Goal: Navigation & Orientation: Find specific page/section

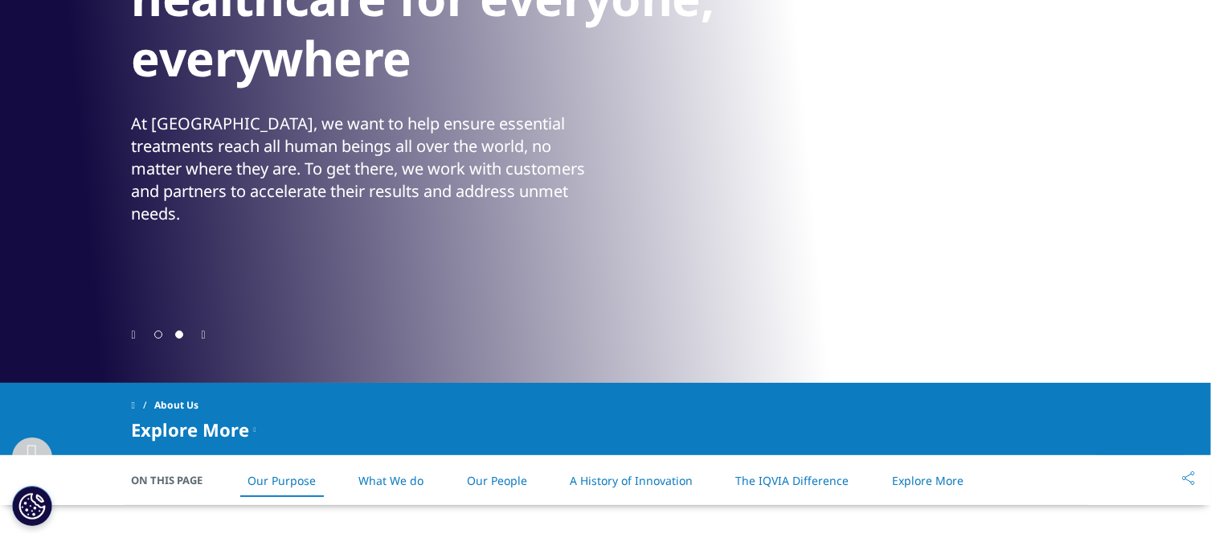
scroll to position [241, 0]
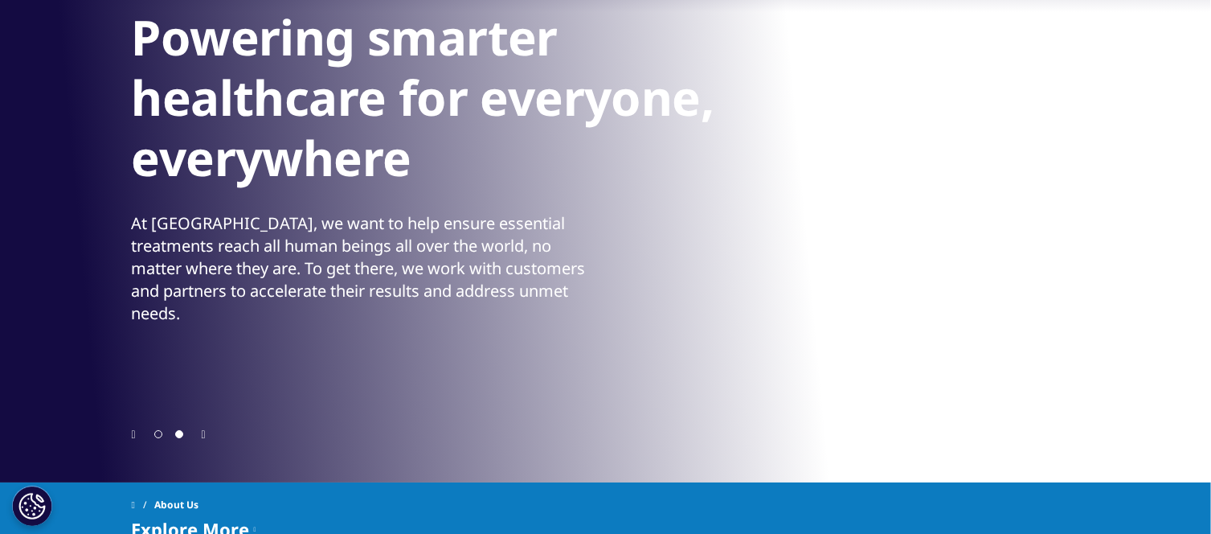
click at [479, 118] on h1 "Powering smarter healthcare for everyone, everywhere" at bounding box center [433, 102] width 603 height 190
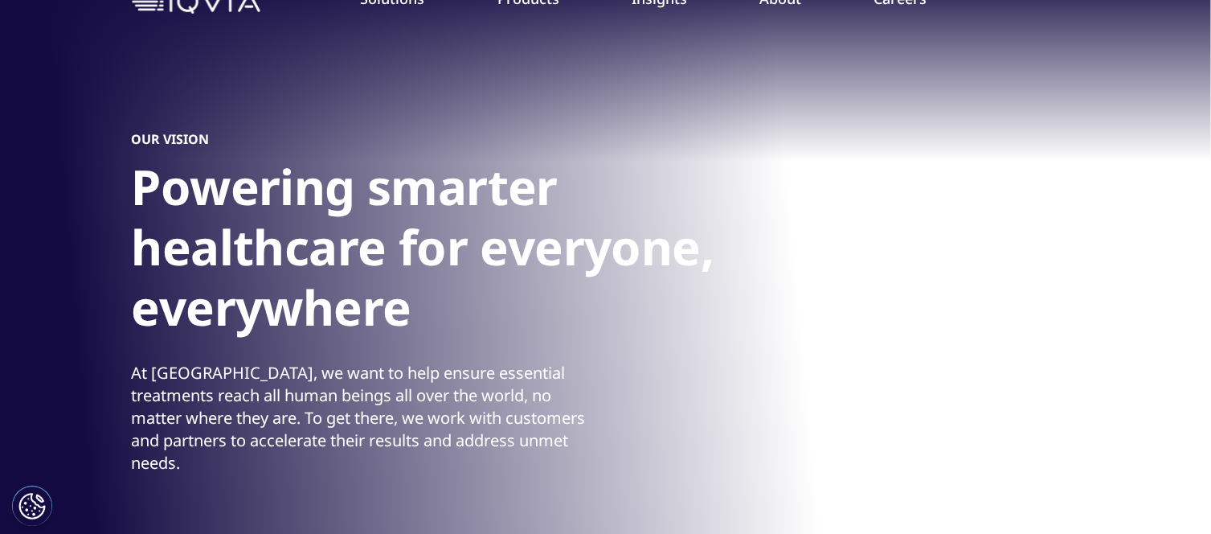
scroll to position [0, 0]
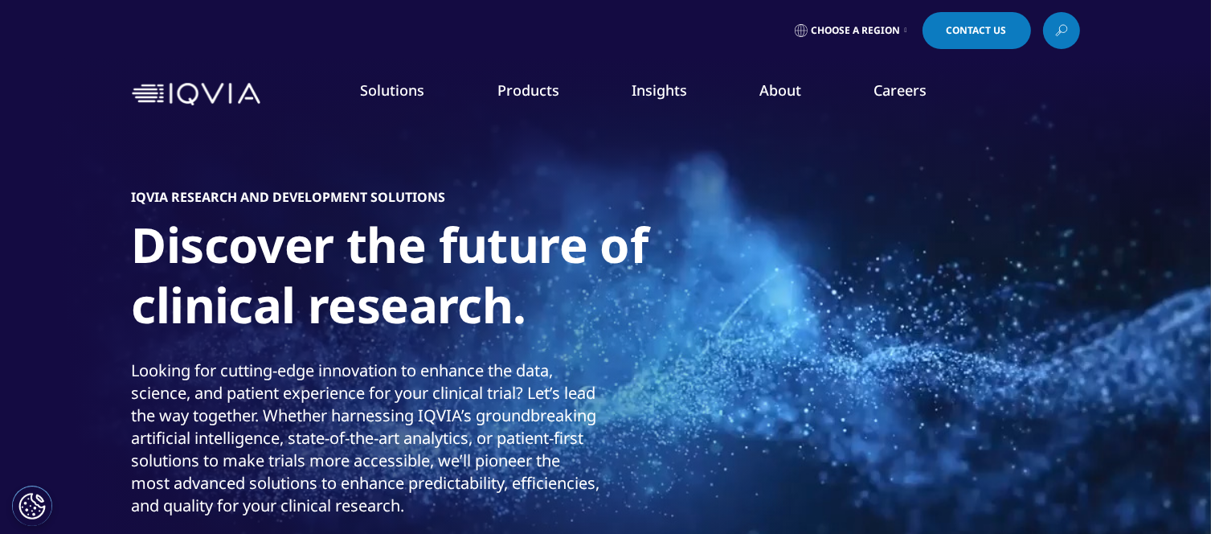
click at [785, 95] on link "About" at bounding box center [780, 89] width 42 height 19
click at [666, 337] on link "Our Locations" at bounding box center [766, 338] width 296 height 18
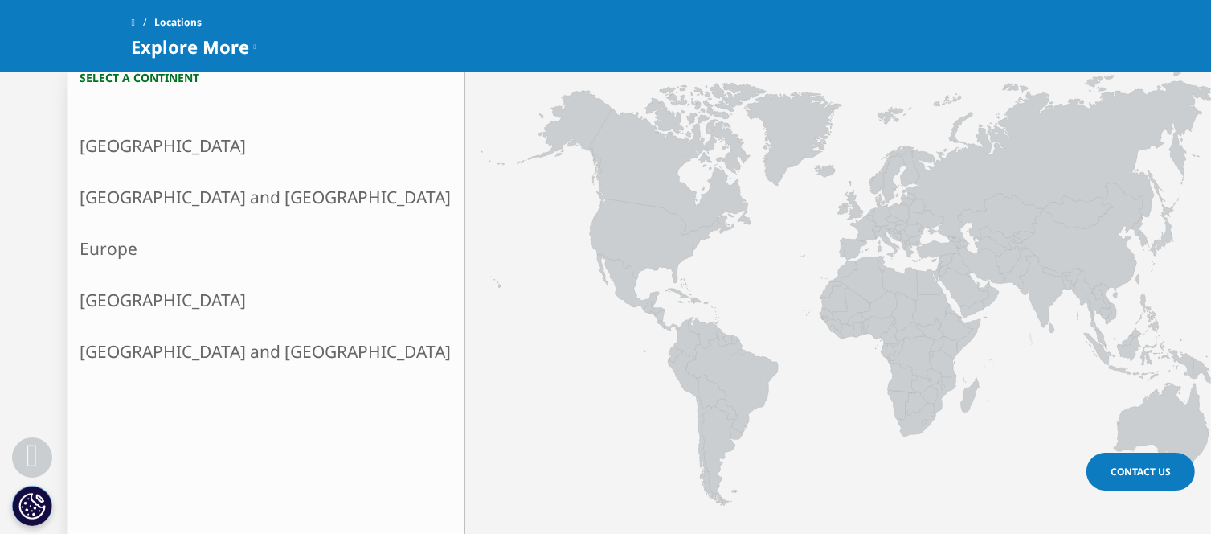
scroll to position [482, 0]
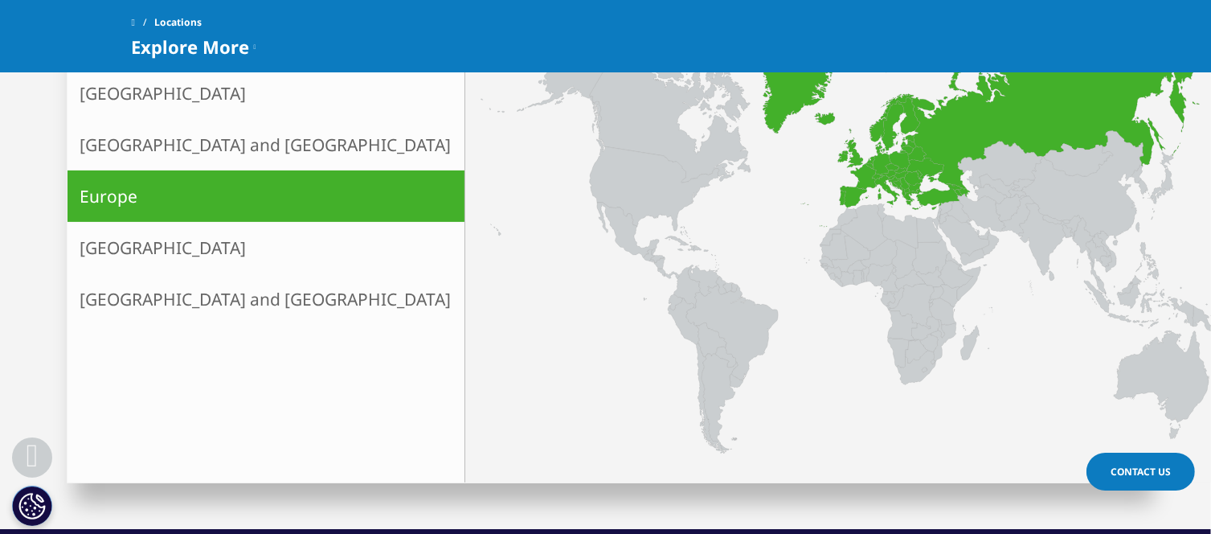
click at [844, 155] on icon at bounding box center [853, 152] width 19 height 30
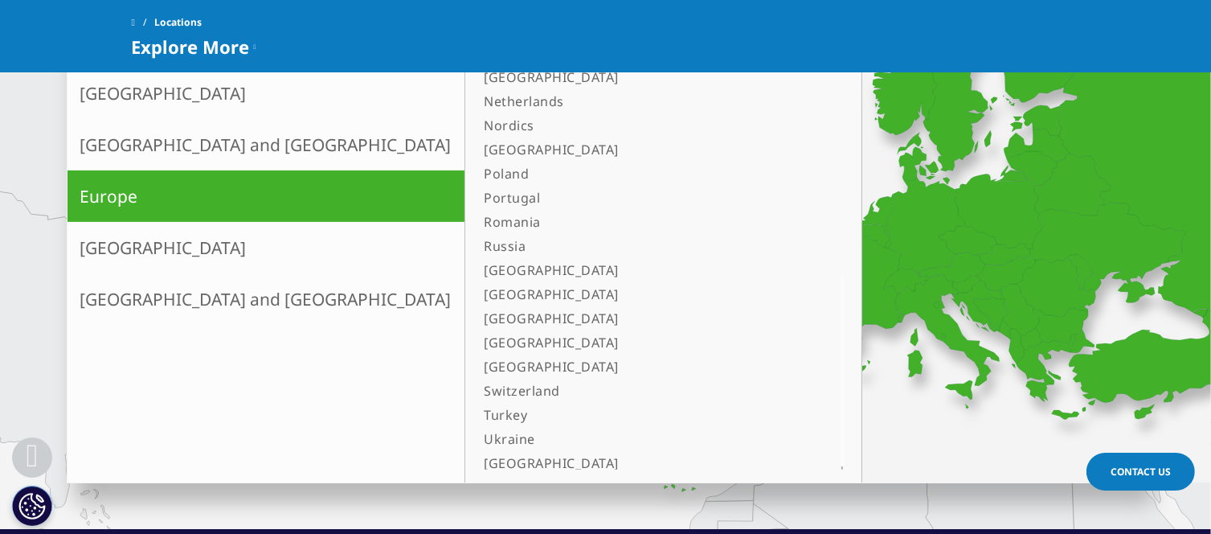
click at [478, 461] on link "[GEOGRAPHIC_DATA]" at bounding box center [643, 463] width 330 height 24
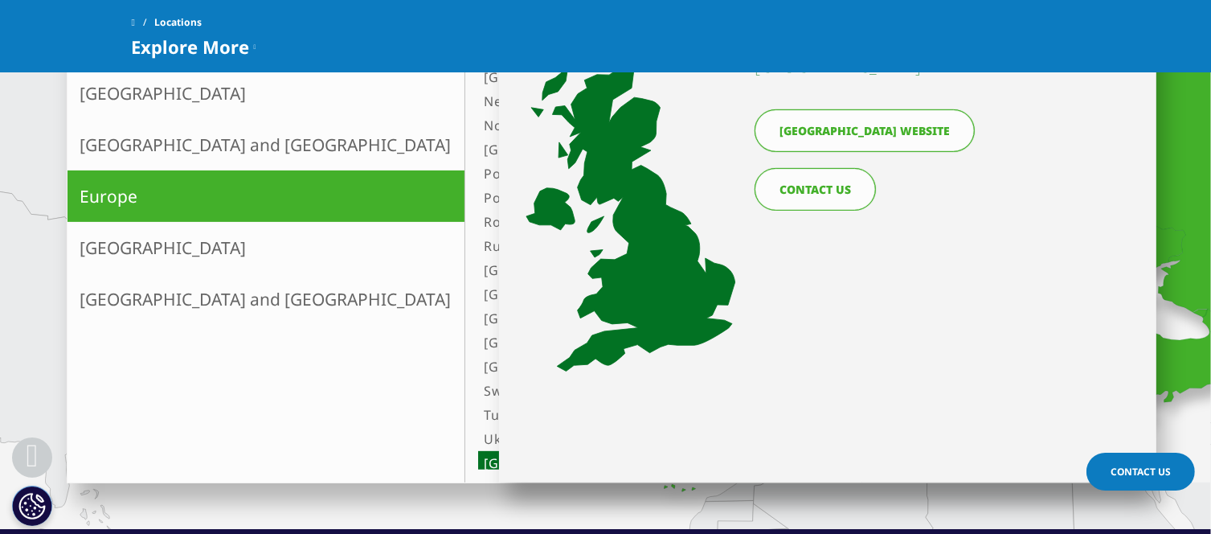
click at [874, 123] on link "United Kingdom website" at bounding box center [864, 130] width 220 height 43
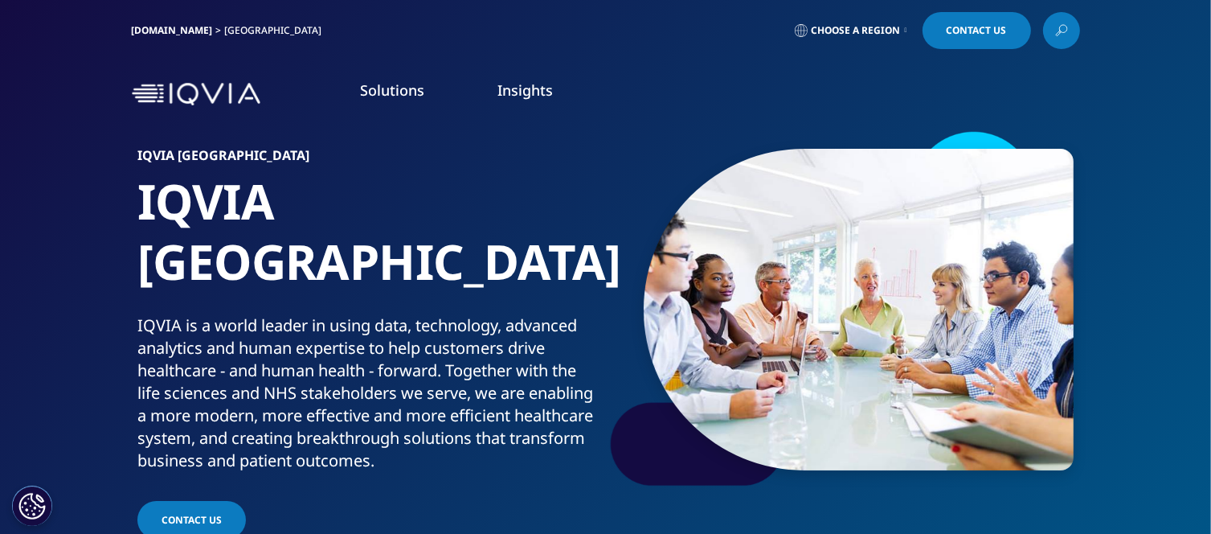
click at [866, 31] on span "Choose a Region" at bounding box center [856, 30] width 89 height 13
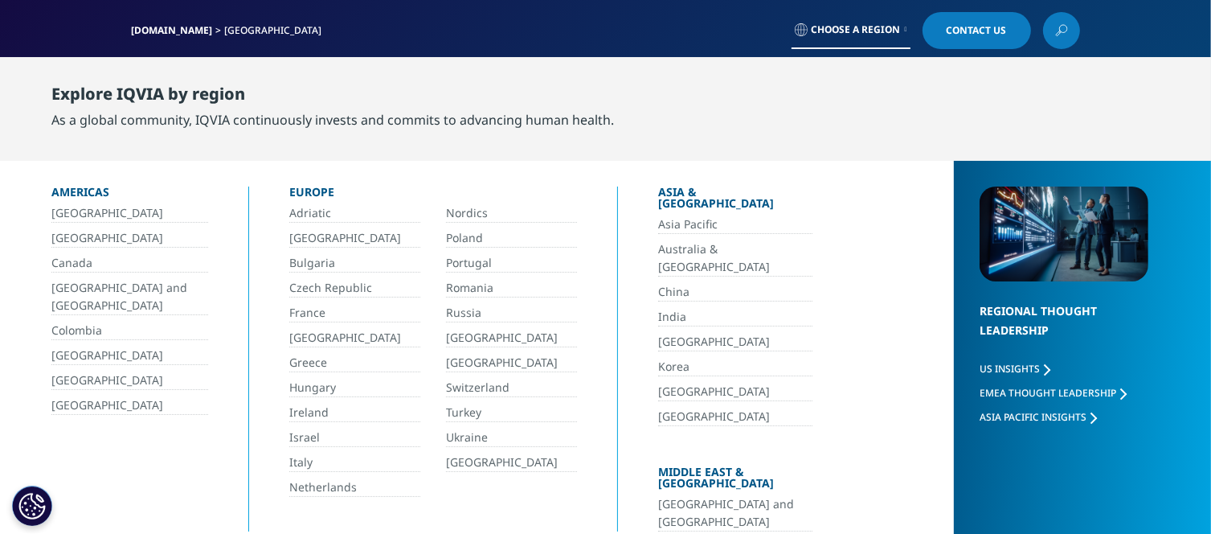
click at [854, 34] on span "Choose a Region" at bounding box center [856, 29] width 89 height 13
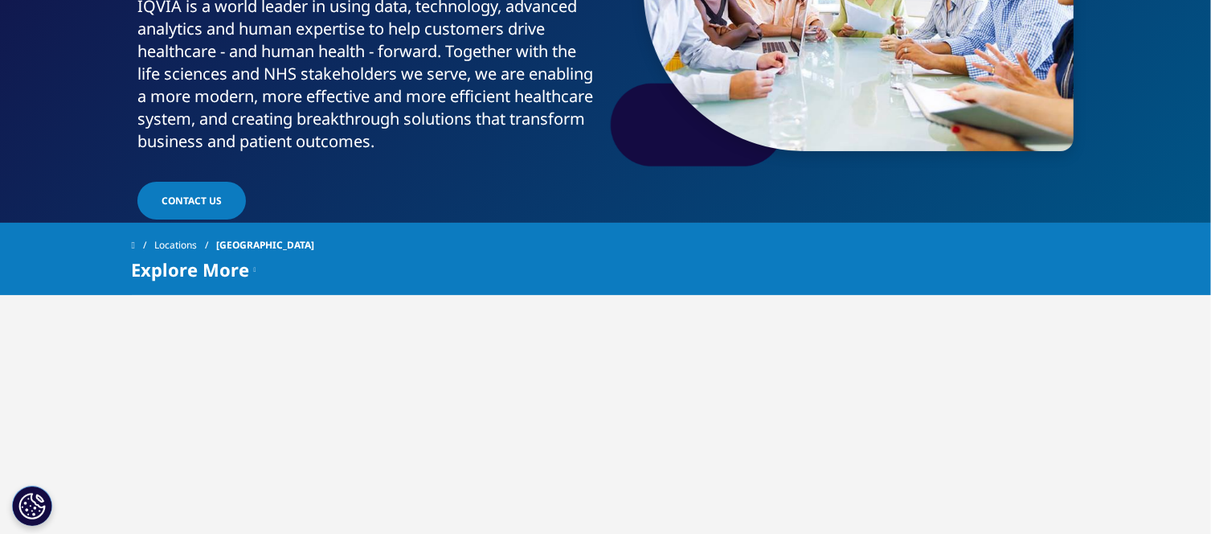
scroll to position [402, 0]
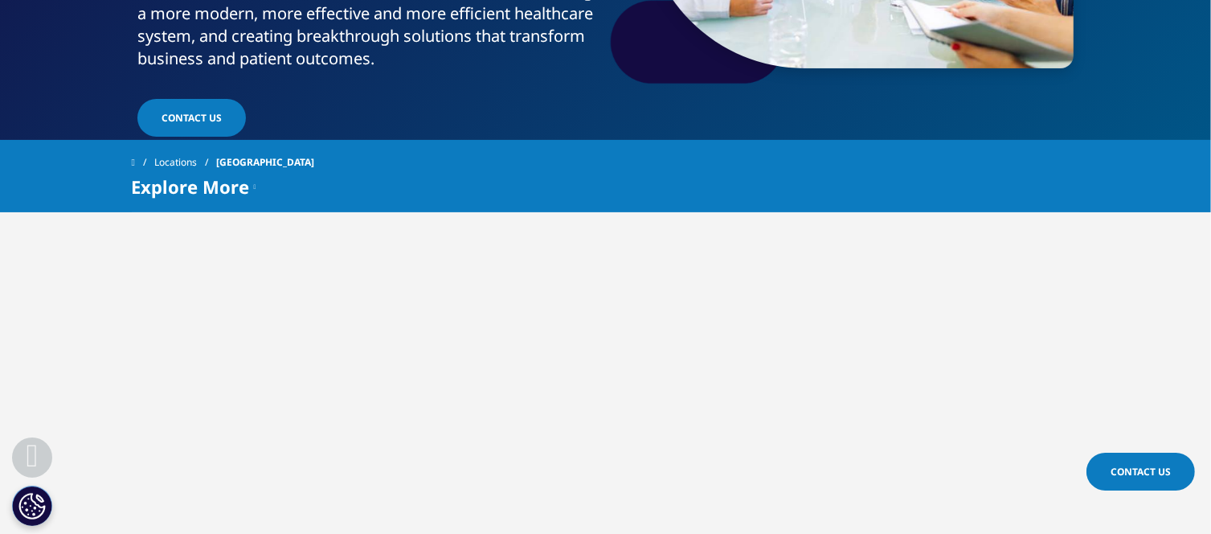
click at [206, 186] on span "Explore More" at bounding box center [191, 186] width 118 height 19
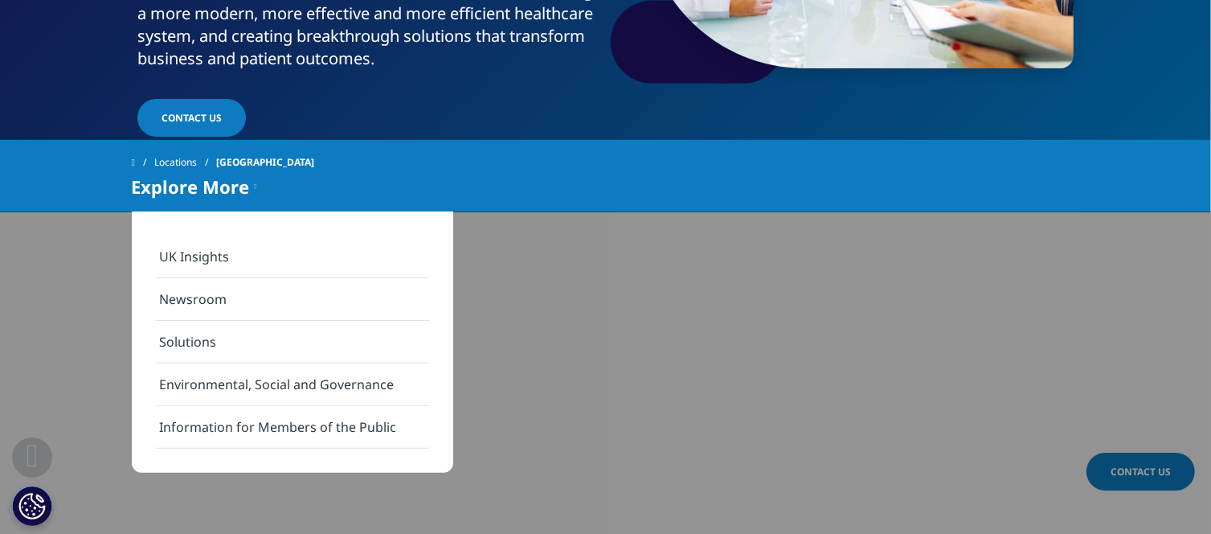
click at [223, 260] on link "UK Insights" at bounding box center [292, 256] width 273 height 43
